Goal: Check status: Check status

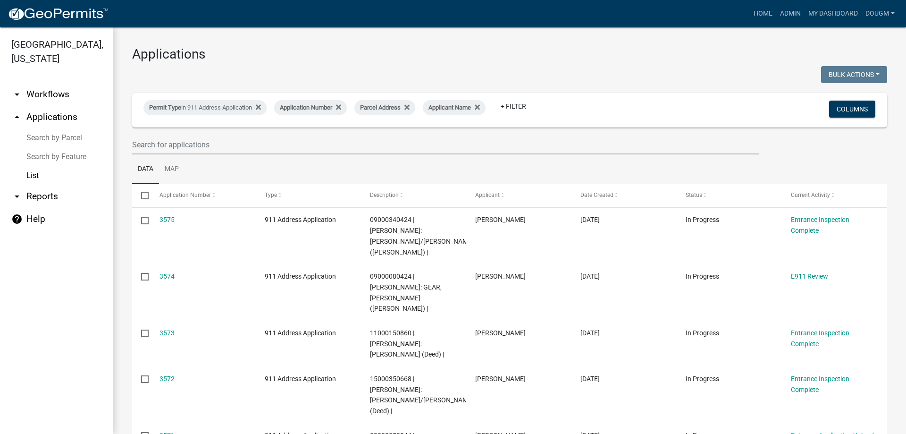
select select "3: 100"
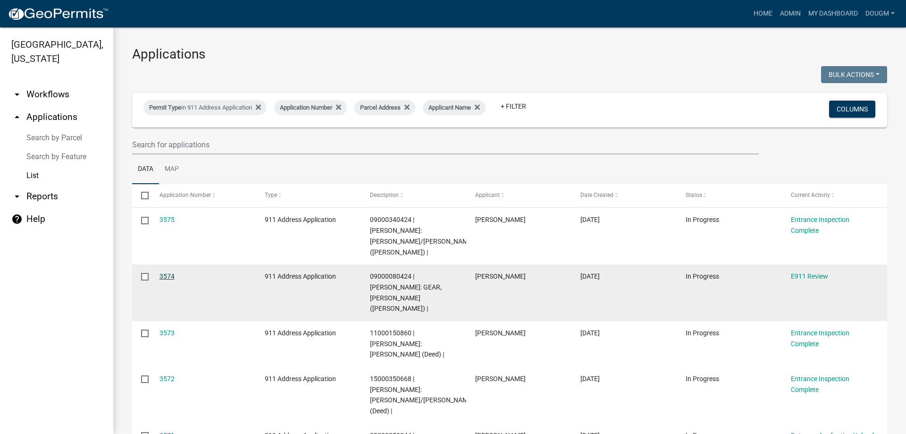
click at [166, 272] on link "3574" at bounding box center [166, 276] width 15 height 8
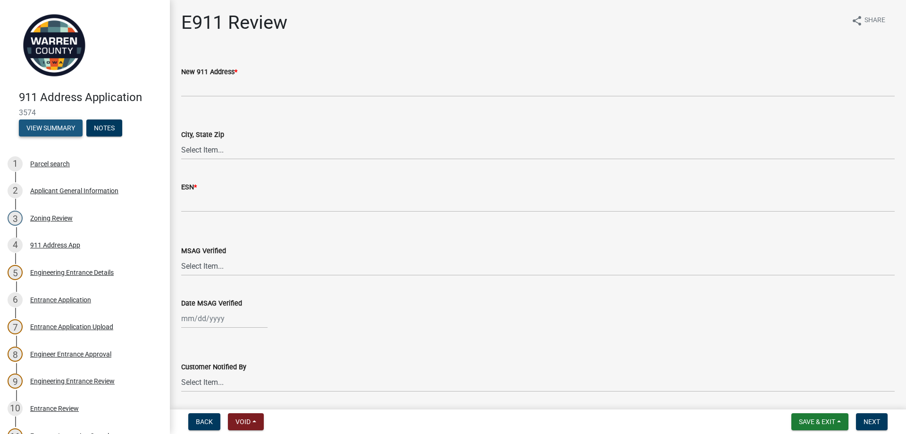
click at [68, 126] on button "View Summary" at bounding box center [51, 127] width 64 height 17
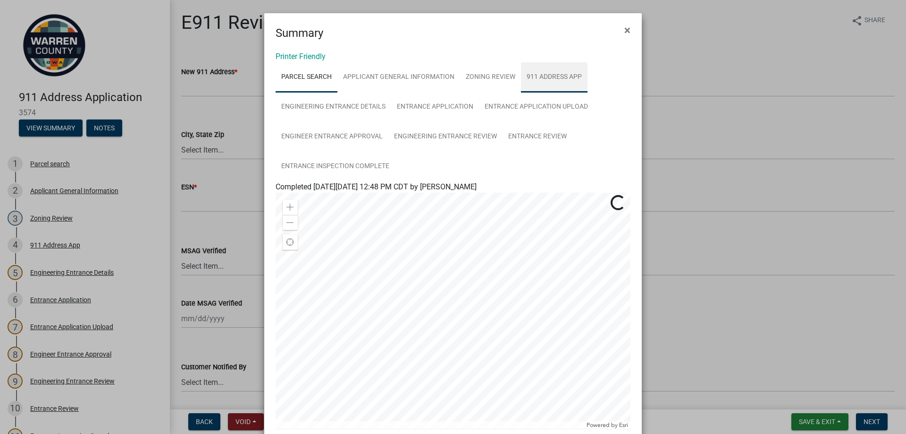
click at [548, 81] on link "911 Address App" at bounding box center [554, 77] width 67 height 30
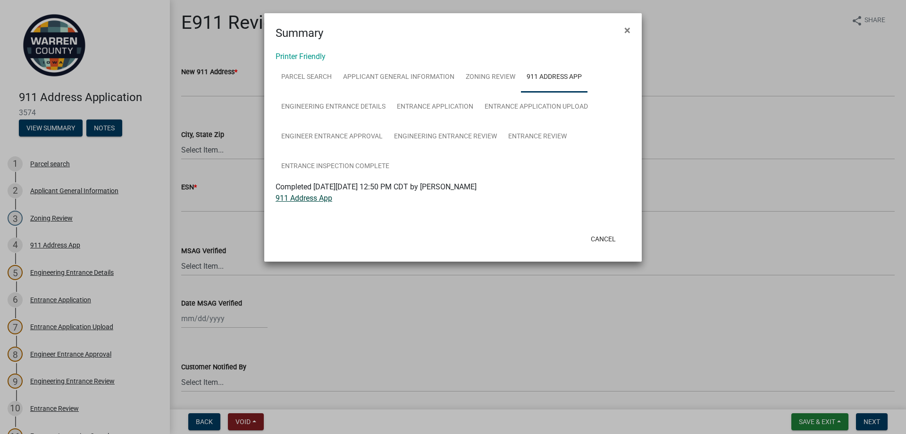
click at [323, 197] on link "911 Address App" at bounding box center [304, 197] width 57 height 9
click at [603, 240] on button "Cancel" at bounding box center [603, 238] width 40 height 17
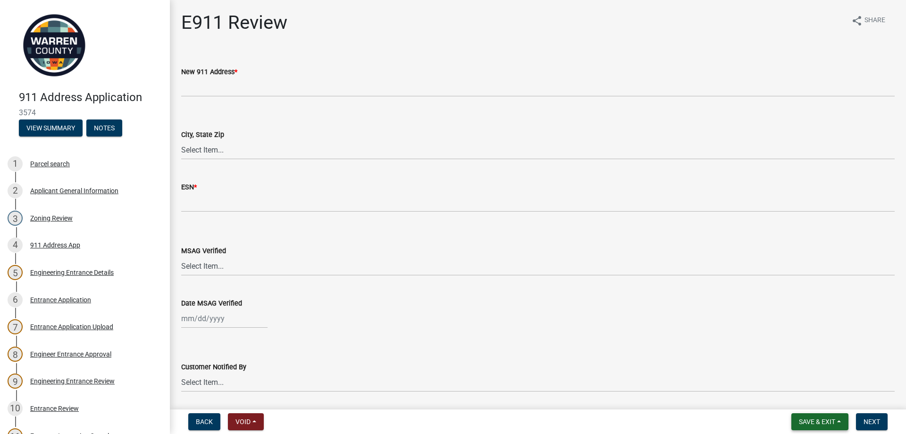
click at [822, 416] on button "Save & Exit" at bounding box center [819, 421] width 57 height 17
click at [817, 397] on button "Save & Exit" at bounding box center [810, 396] width 75 height 23
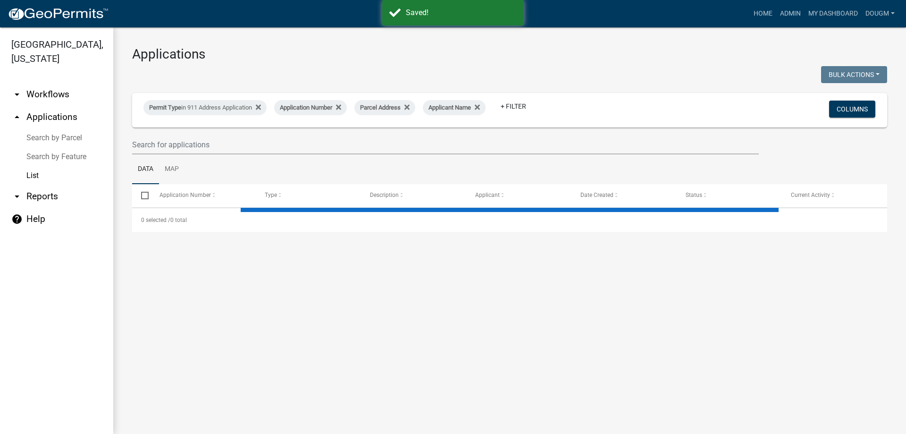
select select "3: 100"
